Goal: Check status

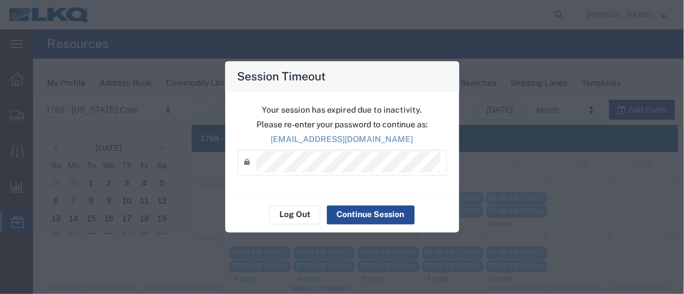
scroll to position [180, 0]
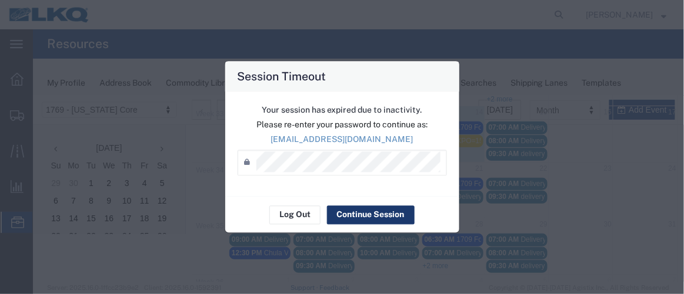
click at [345, 220] on button "Continue Session" at bounding box center [371, 215] width 88 height 19
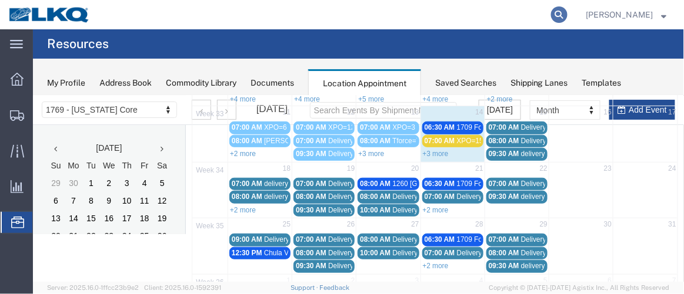
click at [566, 9] on icon at bounding box center [559, 14] width 16 height 16
paste input "56485076"
type input "56485076"
click at [561, 14] on icon at bounding box center [559, 14] width 16 height 16
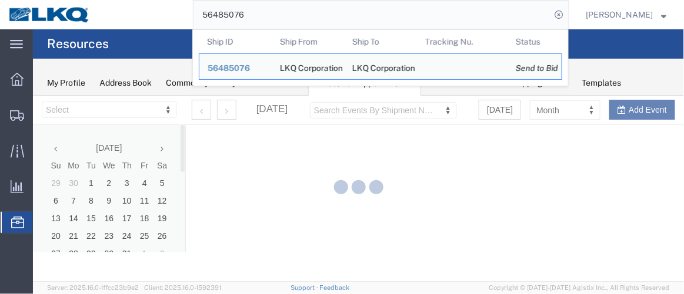
select select "28716"
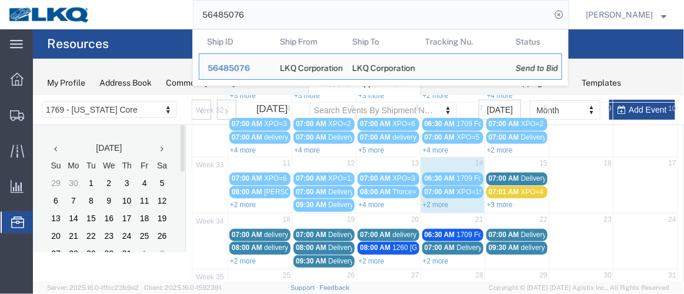
scroll to position [136, 0]
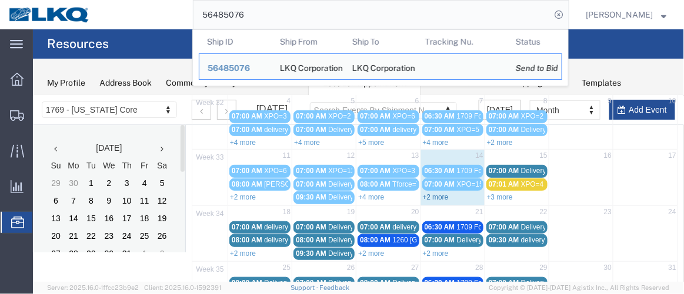
click at [433, 193] on link "+2 more" at bounding box center [435, 197] width 26 height 8
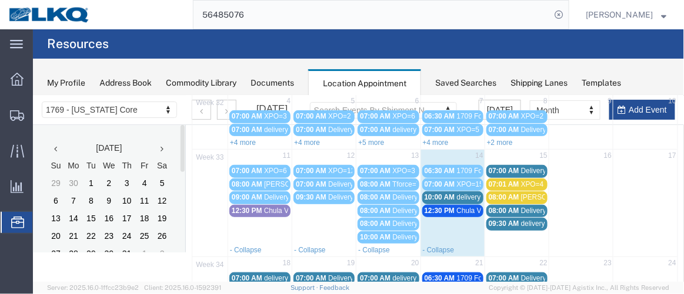
click at [505, 193] on span "08:00 AM" at bounding box center [503, 197] width 31 height 8
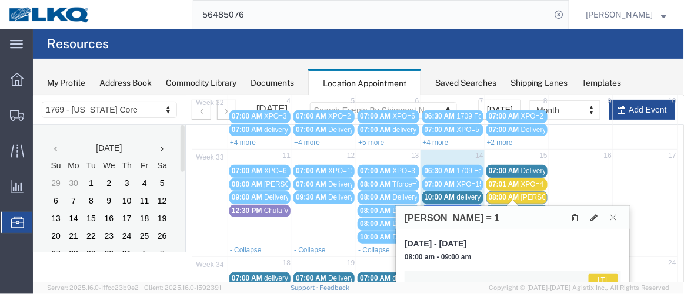
click at [614, 215] on icon at bounding box center [612, 216] width 6 height 7
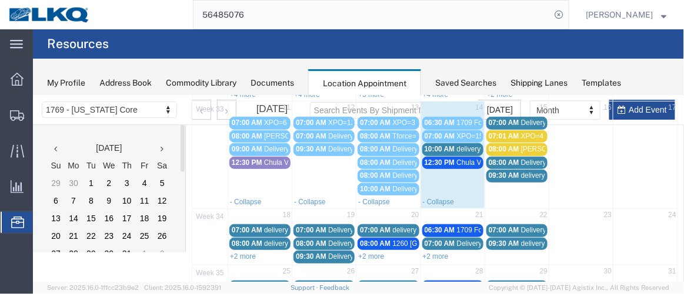
scroll to position [190, 0]
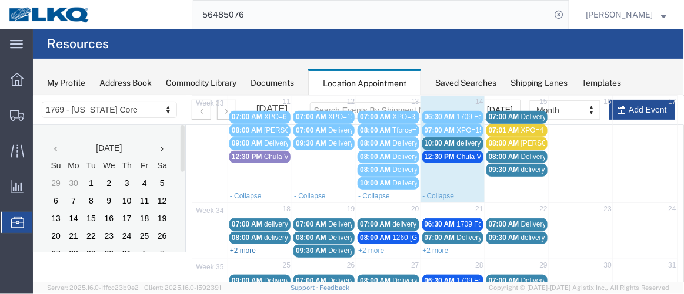
click at [239, 246] on link "+2 more" at bounding box center [242, 250] width 26 height 8
